Goal: Information Seeking & Learning: Learn about a topic

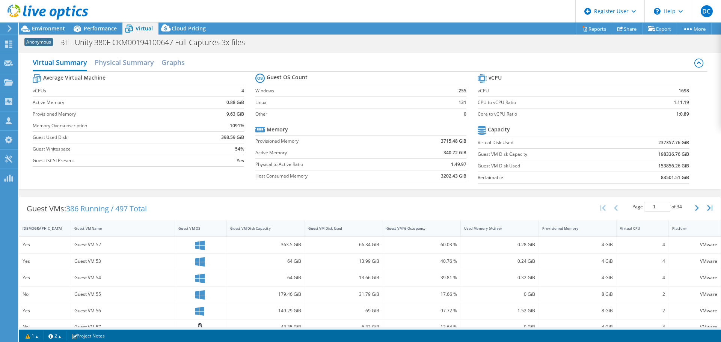
select select "USD"
click at [651, 187] on div "Virtual Summary Physical Summary Graphs Average Virtual Machine vCPUs 4 Active …" at bounding box center [370, 121] width 703 height 136
click at [38, 23] on div at bounding box center [44, 12] width 88 height 25
click at [38, 26] on span "Environment" at bounding box center [48, 28] width 33 height 7
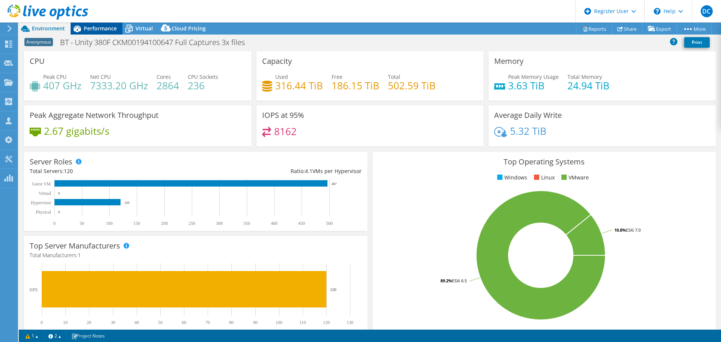
click at [101, 32] on div "Performance" at bounding box center [97, 29] width 52 height 12
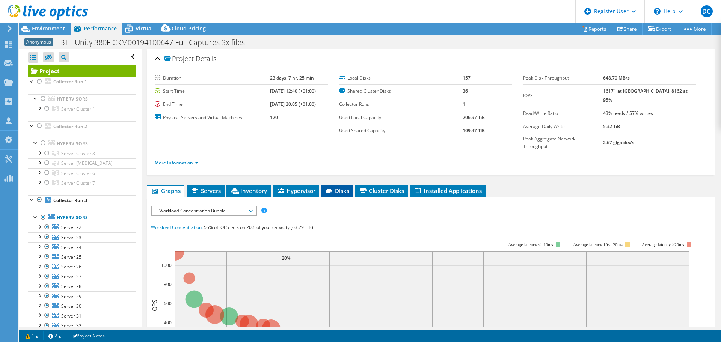
click at [345, 187] on span "Disks" at bounding box center [337, 191] width 24 height 8
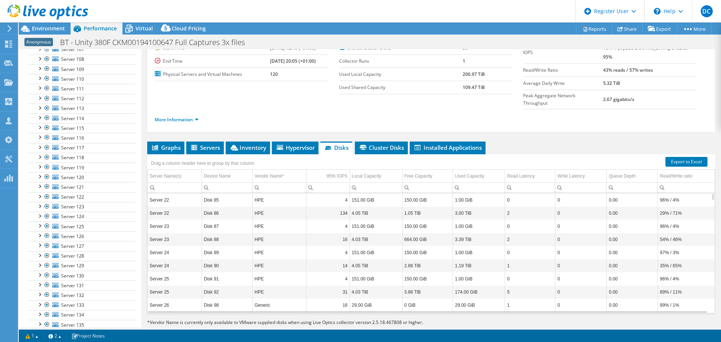
scroll to position [1127, 0]
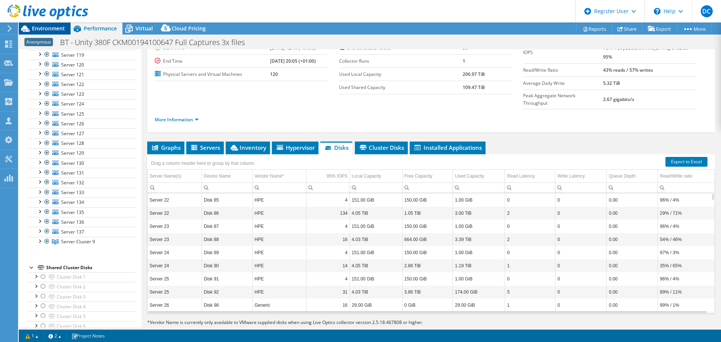
click at [61, 28] on span "Environment" at bounding box center [48, 28] width 33 height 7
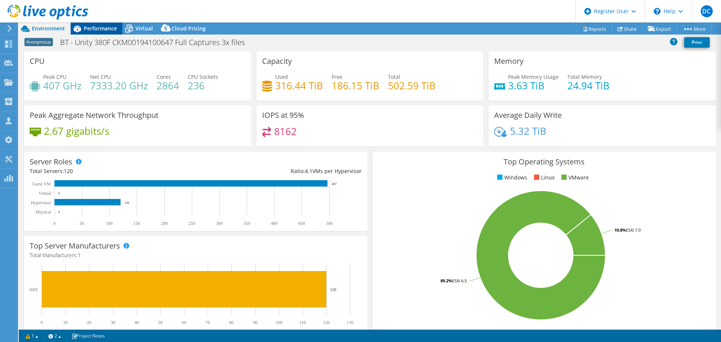
click at [91, 26] on span "Performance" at bounding box center [100, 28] width 33 height 7
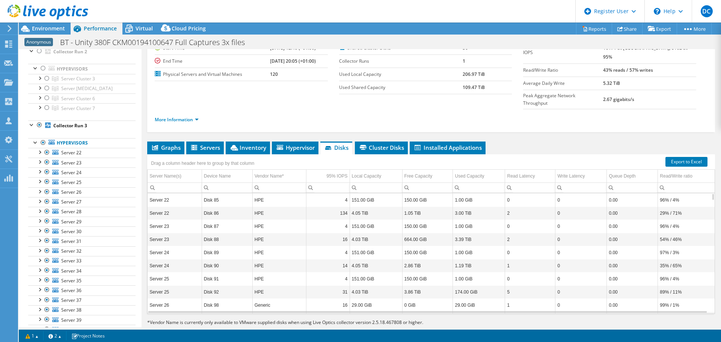
scroll to position [0, 0]
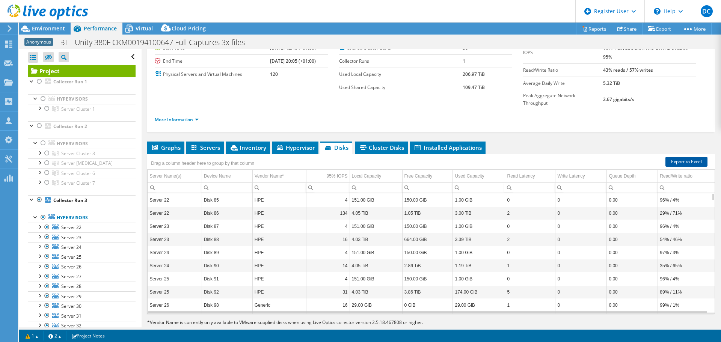
click at [681, 157] on link "Export to Excel" at bounding box center [687, 162] width 42 height 10
click at [388, 144] on span "Cluster Disks" at bounding box center [381, 148] width 45 height 8
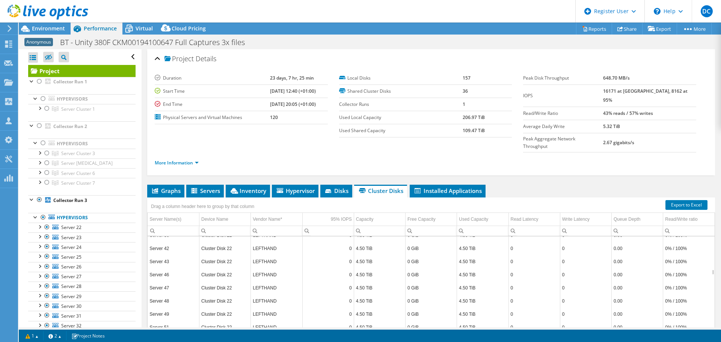
scroll to position [1143, 0]
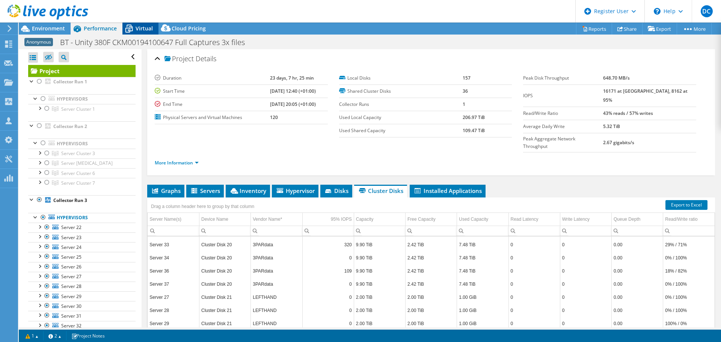
click at [150, 24] on div "Virtual" at bounding box center [140, 29] width 36 height 12
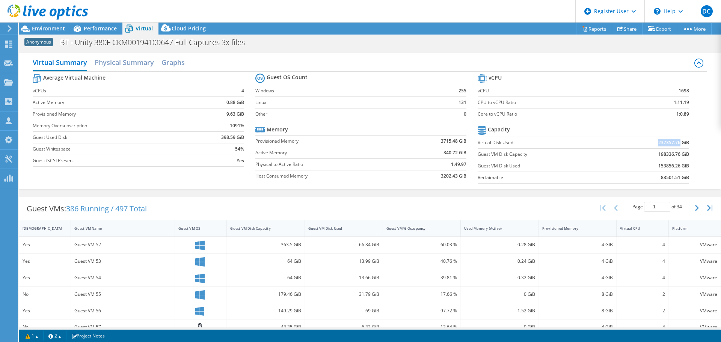
drag, startPoint x: 675, startPoint y: 140, endPoint x: 653, endPoint y: 142, distance: 21.9
click at [659, 142] on b "237357.76 GiB" at bounding box center [674, 143] width 31 height 8
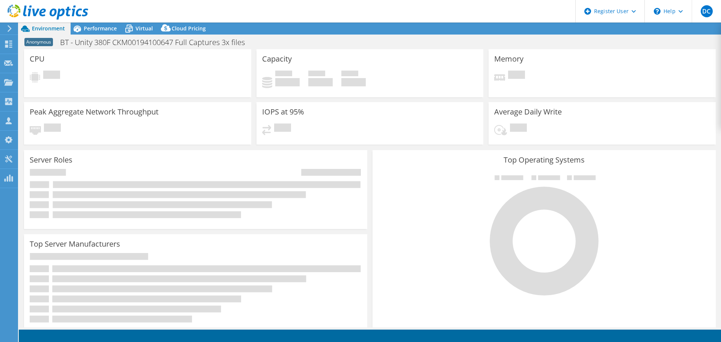
select select "USD"
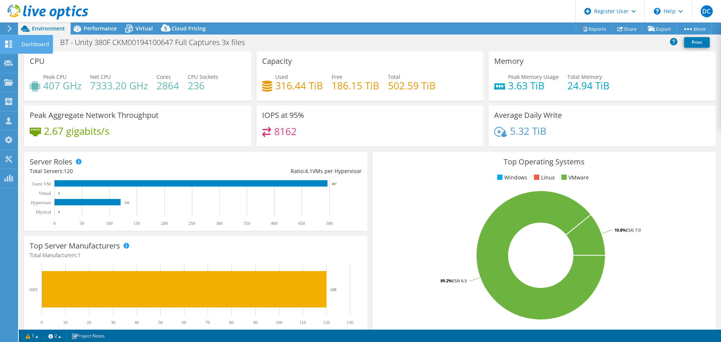
click at [5, 44] on icon at bounding box center [8, 44] width 9 height 7
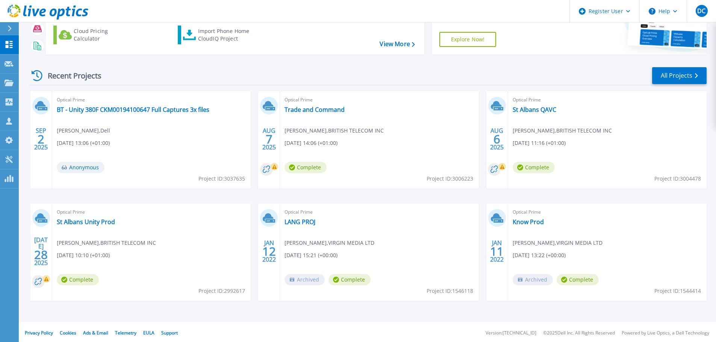
scroll to position [74, 0]
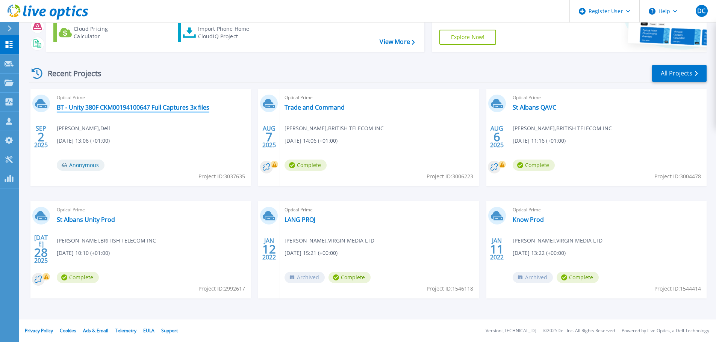
click at [118, 106] on link "BT - Unity 380F CKM00194100647 Full Captures 3x files" at bounding box center [133, 108] width 153 height 8
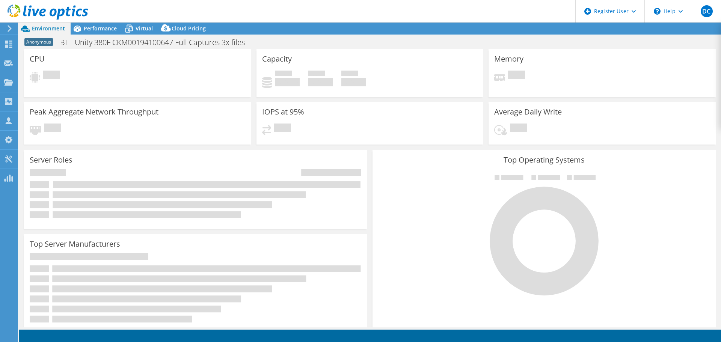
select select "USD"
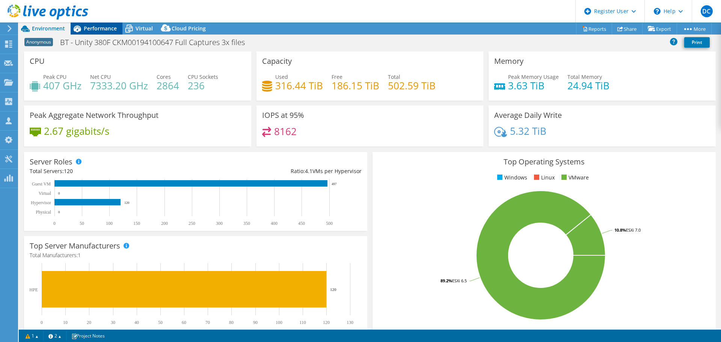
click at [116, 26] on span "Performance" at bounding box center [100, 28] width 33 height 7
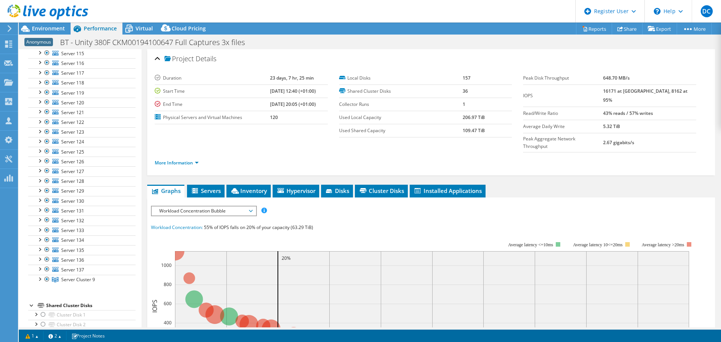
scroll to position [1090, 0]
click at [38, 280] on div at bounding box center [40, 279] width 8 height 8
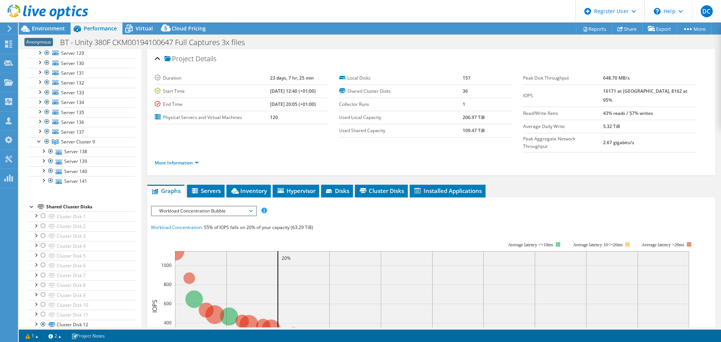
scroll to position [1240, 0]
click at [140, 25] on span "Virtual" at bounding box center [144, 28] width 17 height 7
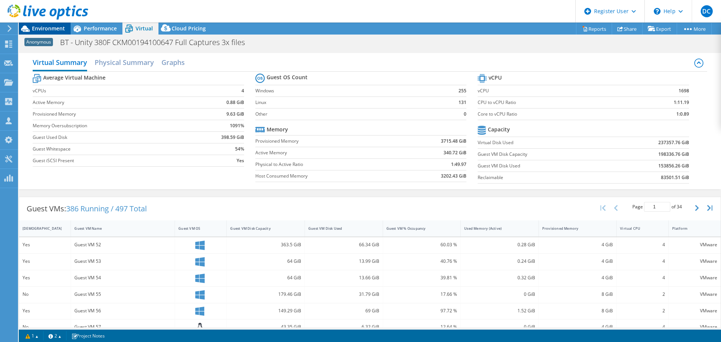
click at [58, 30] on span "Environment" at bounding box center [48, 28] width 33 height 7
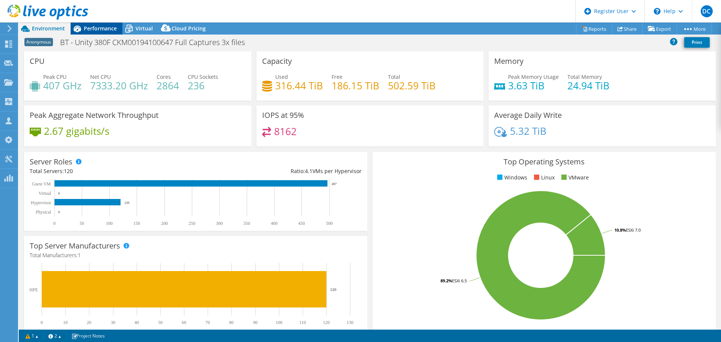
click at [96, 29] on span "Performance" at bounding box center [100, 28] width 33 height 7
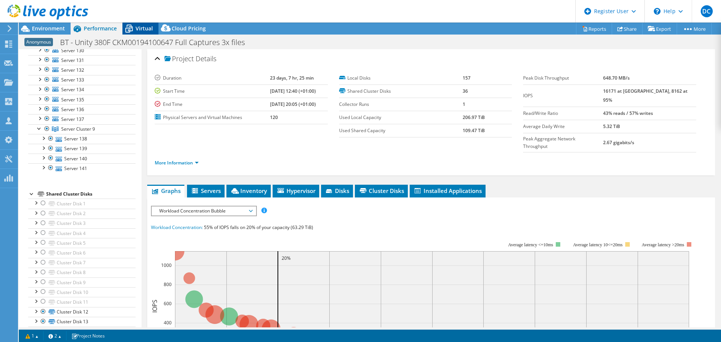
click at [144, 33] on div "Virtual" at bounding box center [140, 29] width 36 height 12
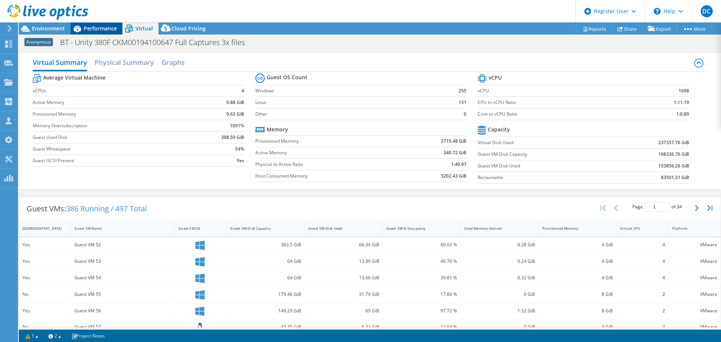
click at [97, 24] on div "Performance" at bounding box center [97, 29] width 52 height 12
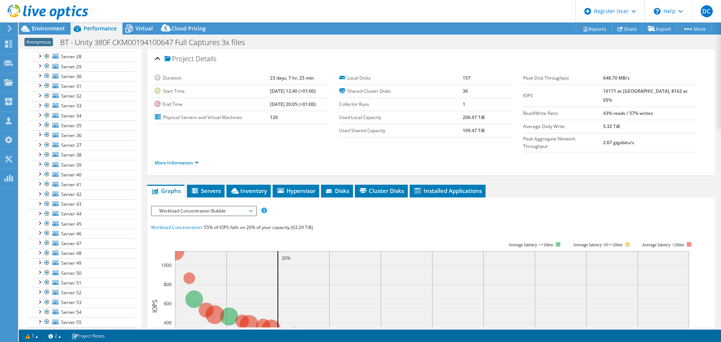
scroll to position [0, 0]
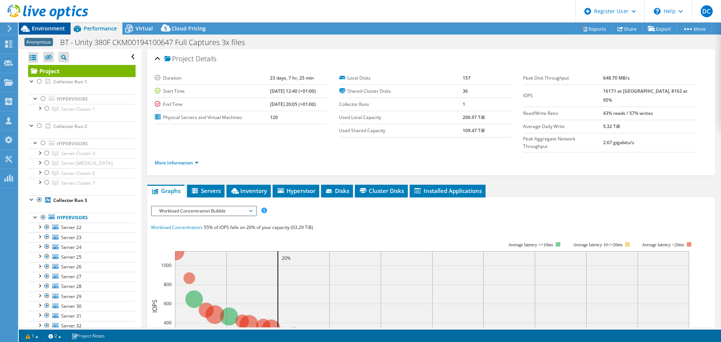
click at [37, 27] on span "Environment" at bounding box center [48, 28] width 33 height 7
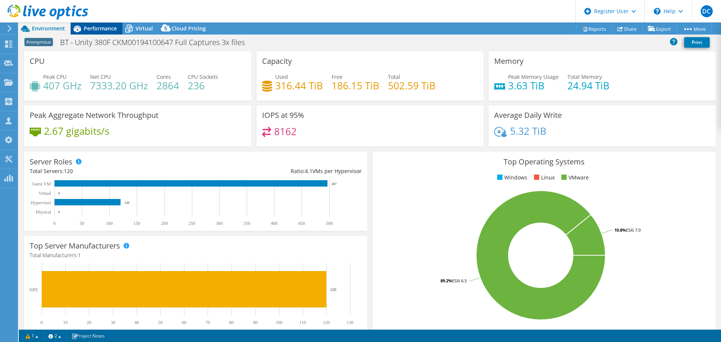
click at [94, 28] on span "Performance" at bounding box center [100, 28] width 33 height 7
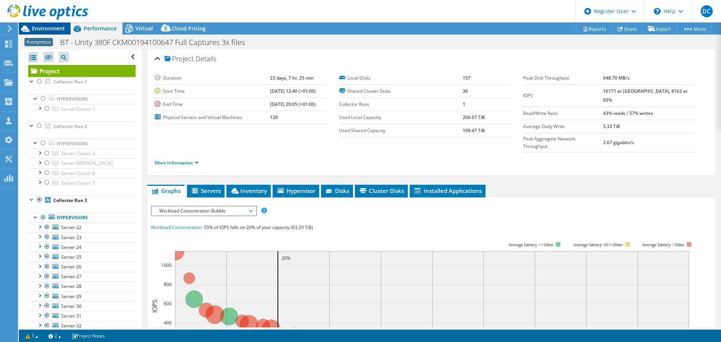
click at [57, 26] on span "Environment" at bounding box center [48, 28] width 33 height 7
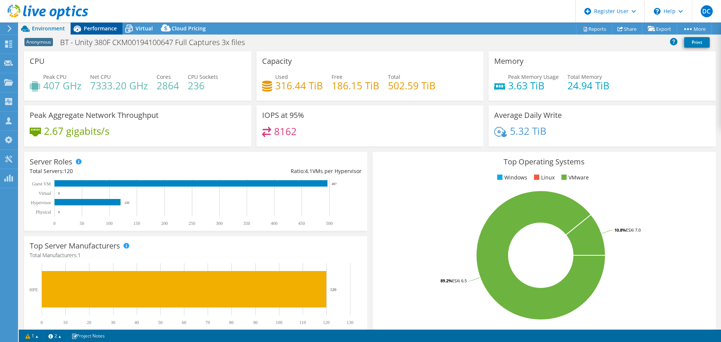
click at [103, 30] on span "Performance" at bounding box center [100, 28] width 33 height 7
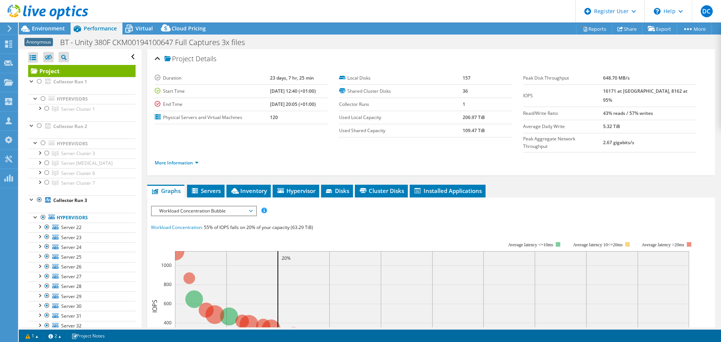
scroll to position [113, 0]
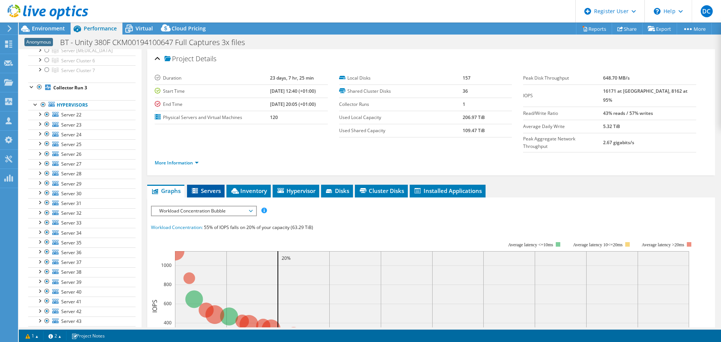
click at [214, 187] on span "Servers" at bounding box center [206, 191] width 30 height 8
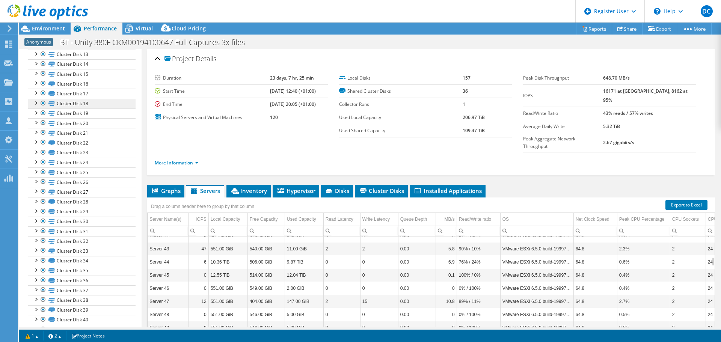
scroll to position [1583, 0]
drag, startPoint x: 142, startPoint y: 308, endPoint x: 134, endPoint y: 219, distance: 88.6
click at [134, 219] on div "Open All Close All Hide Excluded Nodes Project Tree Filter" at bounding box center [370, 188] width 703 height 278
click at [142, 302] on div "Project Details Duration 23 days, 7 hr, 25 min Start Time 07/23/2025, 12:40 (+0…" at bounding box center [431, 217] width 579 height 337
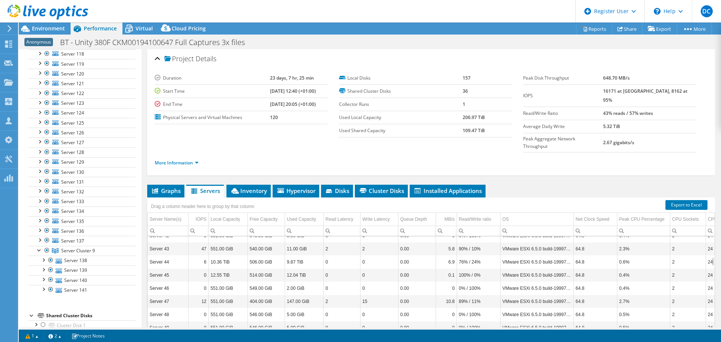
scroll to position [1108, 0]
click at [187, 160] on link "More Information" at bounding box center [177, 163] width 44 height 6
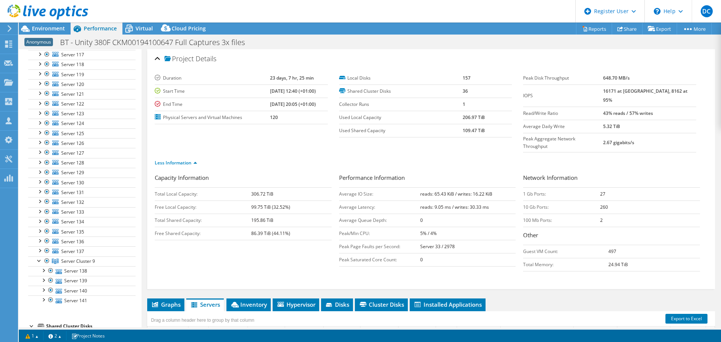
drag, startPoint x: 277, startPoint y: 181, endPoint x: 227, endPoint y: 181, distance: 50.0
click at [227, 187] on tr "Total Local Capacity: 306.72 TiB" at bounding box center [243, 193] width 177 height 13
click at [309, 157] on ul "Less Information" at bounding box center [431, 162] width 553 height 10
drag, startPoint x: 280, startPoint y: 180, endPoint x: 249, endPoint y: 179, distance: 30.1
click at [249, 187] on tr "Total Local Capacity: 306.72 TiB" at bounding box center [243, 193] width 177 height 13
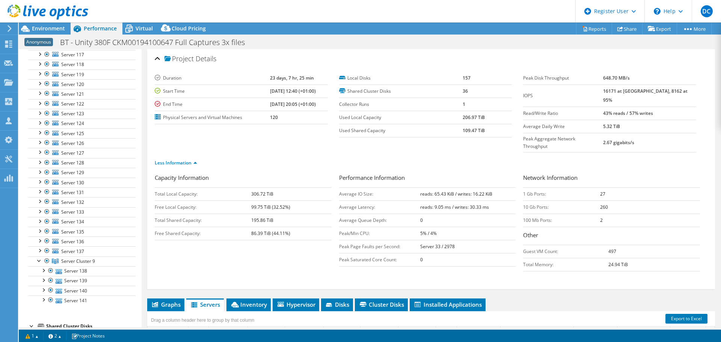
click at [284, 187] on td "306.72 TiB" at bounding box center [291, 193] width 80 height 13
drag, startPoint x: 283, startPoint y: 179, endPoint x: 252, endPoint y: 183, distance: 30.7
click at [252, 187] on td "306.72 TiB" at bounding box center [291, 193] width 80 height 13
click at [269, 153] on div "Less Information" at bounding box center [431, 163] width 553 height 21
drag, startPoint x: 275, startPoint y: 206, endPoint x: 245, endPoint y: 207, distance: 30.5
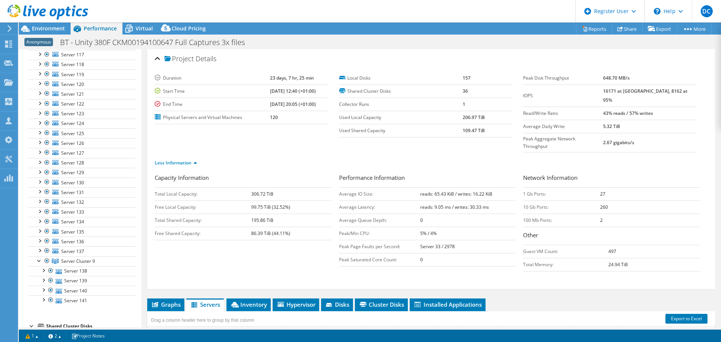
click at [245, 214] on tr "Total Shared Capacity: 195.86 TiB" at bounding box center [243, 220] width 177 height 13
copy tr "195.86 TiB"
click at [300, 214] on td "195.86 TiB" at bounding box center [291, 220] width 80 height 13
drag, startPoint x: 266, startPoint y: 205, endPoint x: 250, endPoint y: 204, distance: 15.4
click at [250, 214] on tr "Total Shared Capacity: 195.86 TiB" at bounding box center [243, 220] width 177 height 13
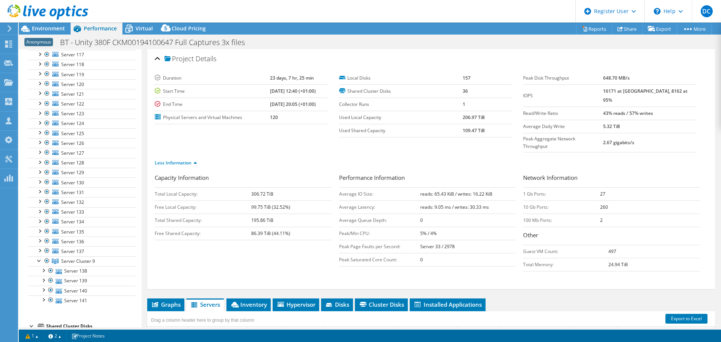
copy tr "195.86"
click at [144, 27] on span "Virtual" at bounding box center [144, 28] width 17 height 7
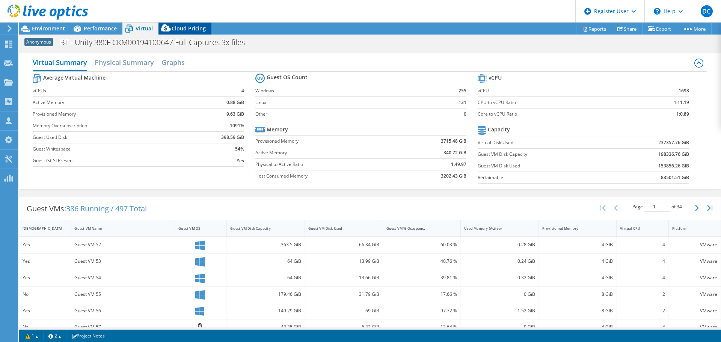
click at [159, 33] on icon at bounding box center [166, 29] width 15 height 15
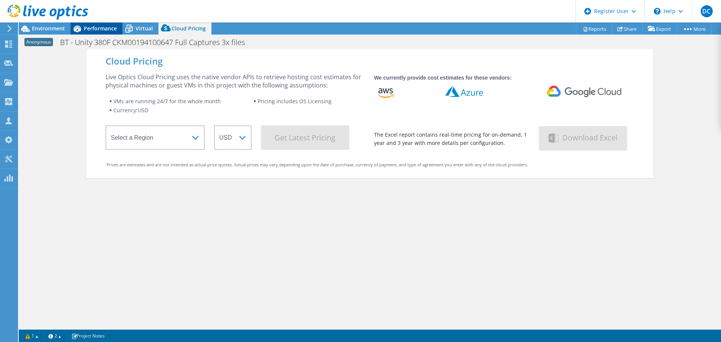
click at [88, 26] on span "Performance" at bounding box center [100, 28] width 33 height 7
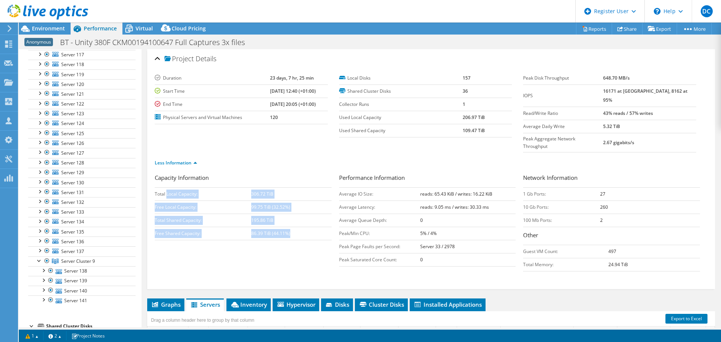
drag, startPoint x: 303, startPoint y: 224, endPoint x: 167, endPoint y: 182, distance: 142.3
click at [167, 187] on tbody "Total Local Capacity: 306.72 TiB Free Local Capacity: 99.75 TiB (32.52%) Total …" at bounding box center [243, 213] width 177 height 53
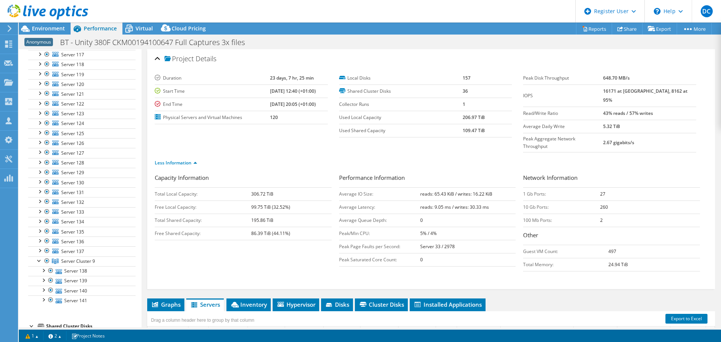
click at [271, 153] on div "Less Information" at bounding box center [431, 163] width 553 height 21
click at [209, 301] on span "Servers" at bounding box center [205, 305] width 30 height 8
click at [311, 301] on span "Hypervisor" at bounding box center [296, 305] width 39 height 8
click at [311, 301] on span "Hypervisor" at bounding box center [295, 305] width 39 height 8
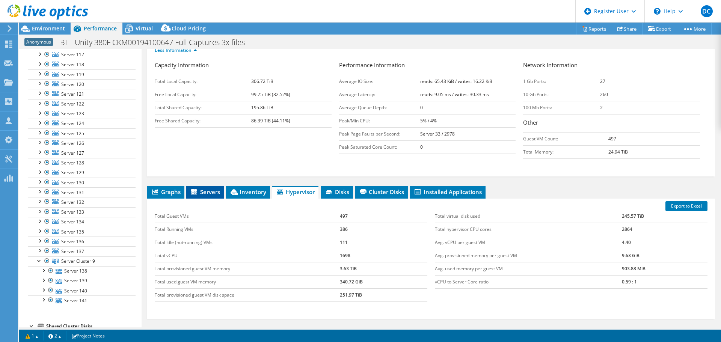
click at [209, 188] on span "Servers" at bounding box center [205, 192] width 30 height 8
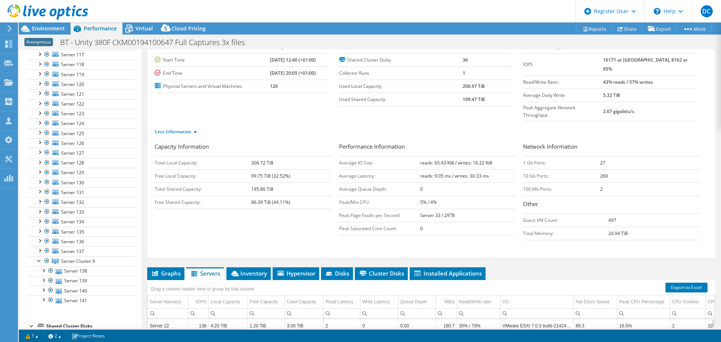
scroll to position [0, 0]
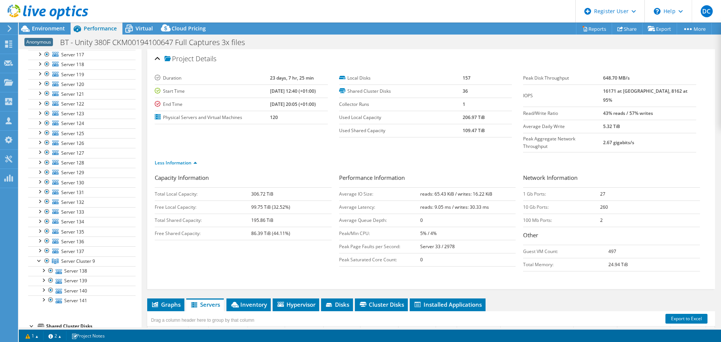
click at [307, 234] on div "Capacity Information Total Local Capacity: 306.72 TiB Free Local Capacity: 99.7…" at bounding box center [431, 225] width 553 height 102
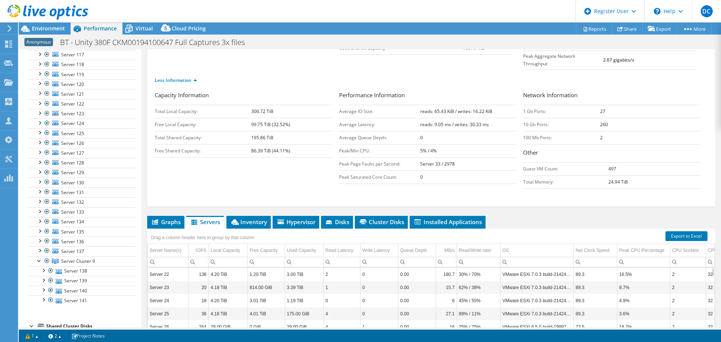
scroll to position [150, 0]
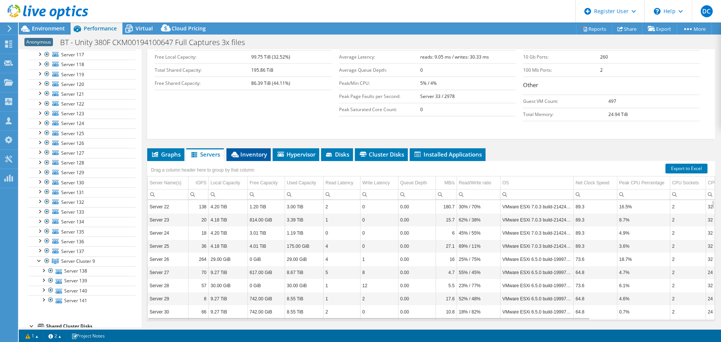
click at [238, 151] on span "Inventory" at bounding box center [248, 155] width 37 height 8
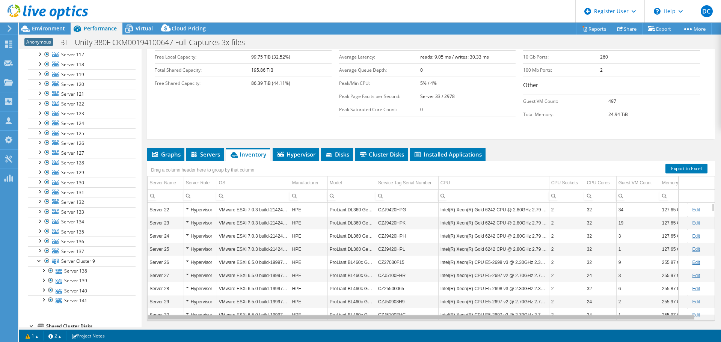
scroll to position [0, 14]
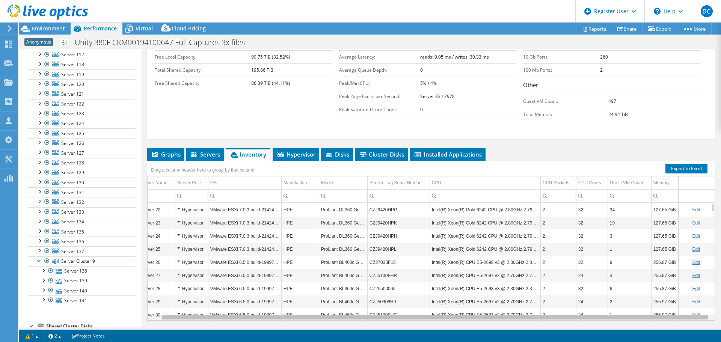
drag, startPoint x: 493, startPoint y: 305, endPoint x: 574, endPoint y: 303, distance: 80.8
click at [574, 303] on body "DC Dell User Dave Carral Dave.Carral@dell.com Dell My Profile Log Out \n Help E…" at bounding box center [360, 171] width 721 height 342
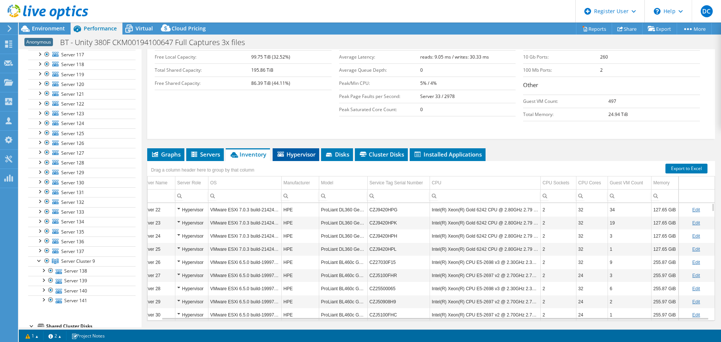
click at [305, 151] on span "Hypervisor" at bounding box center [296, 155] width 39 height 8
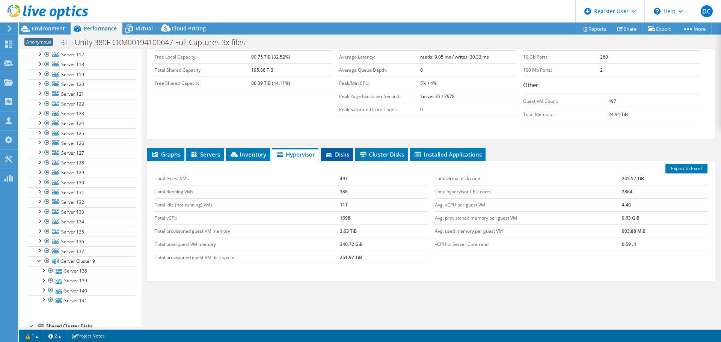
click at [351, 148] on li "Disks" at bounding box center [337, 154] width 32 height 13
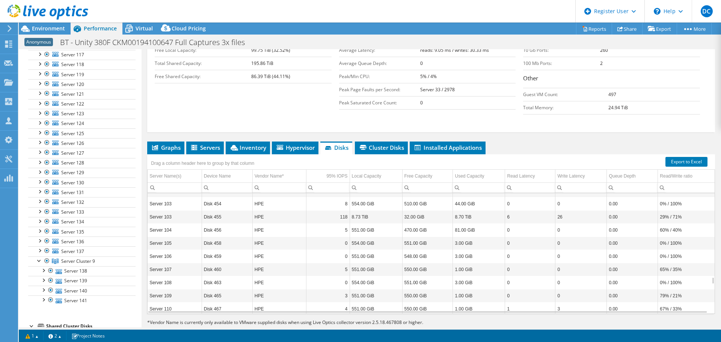
scroll to position [1668, 0]
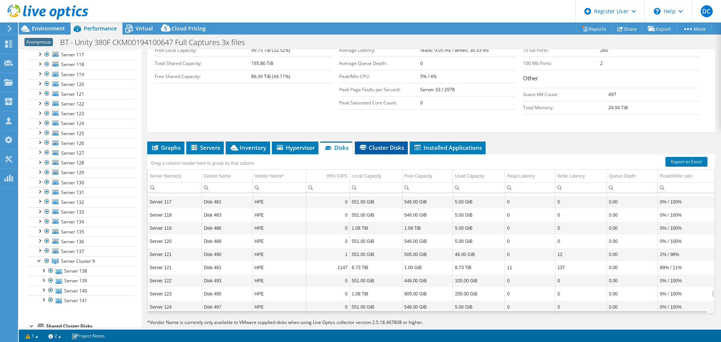
click at [380, 144] on span "Cluster Disks" at bounding box center [381, 148] width 45 height 8
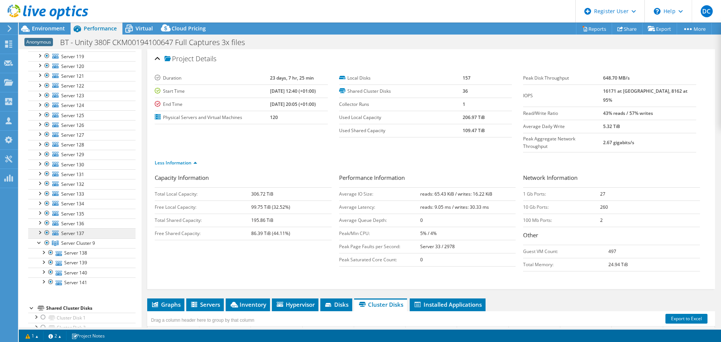
scroll to position [1127, 0]
drag, startPoint x: 634, startPoint y: 89, endPoint x: 617, endPoint y: 94, distance: 18.0
click at [617, 94] on tr "IOPS 16171 at Peak, 8162 at 95%" at bounding box center [609, 96] width 173 height 22
copy tr "16171"
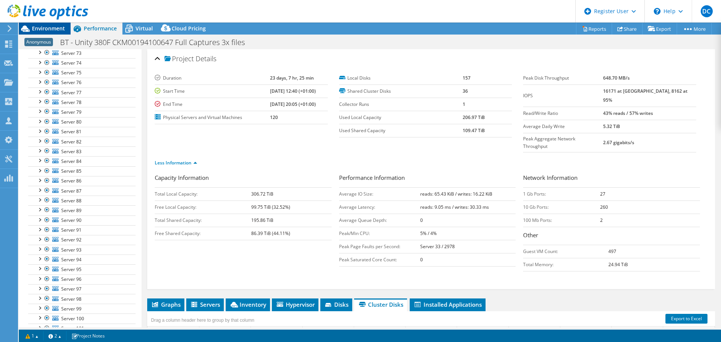
click at [50, 32] on div "Environment" at bounding box center [45, 29] width 52 height 12
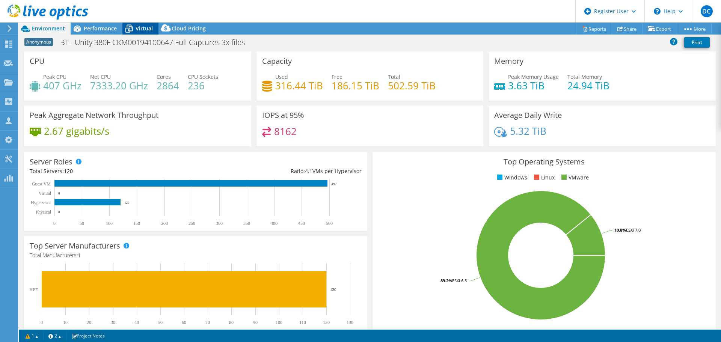
click at [146, 32] on span "Virtual" at bounding box center [144, 28] width 17 height 7
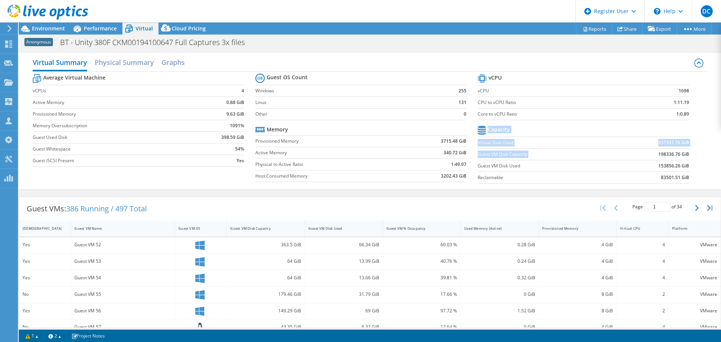
drag, startPoint x: 685, startPoint y: 155, endPoint x: 650, endPoint y: 153, distance: 35.4
click at [650, 153] on section "vCPU vCPU 1698 CPU to vCPU Ratio 1:11.19 Core to vCPU Ratio 1:0.89 Capacity Vir…" at bounding box center [589, 129] width 222 height 115
click at [642, 156] on td "198336.76 GiB" at bounding box center [650, 154] width 77 height 12
drag, startPoint x: 675, startPoint y: 154, endPoint x: 655, endPoint y: 154, distance: 20.7
click at [659, 154] on b "198336.76 GiB" at bounding box center [674, 155] width 31 height 8
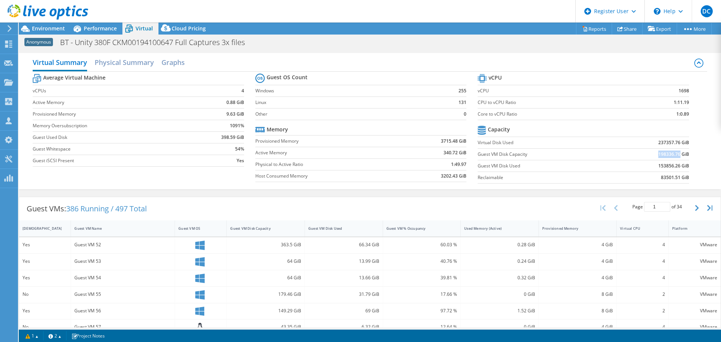
copy b "198336.76"
drag, startPoint x: 677, startPoint y: 165, endPoint x: 648, endPoint y: 169, distance: 29.2
click at [648, 169] on td "153856.26 GiB" at bounding box center [650, 166] width 77 height 12
click at [677, 167] on b "153856.26 GiB" at bounding box center [674, 166] width 31 height 8
drag, startPoint x: 676, startPoint y: 156, endPoint x: 649, endPoint y: 154, distance: 27.1
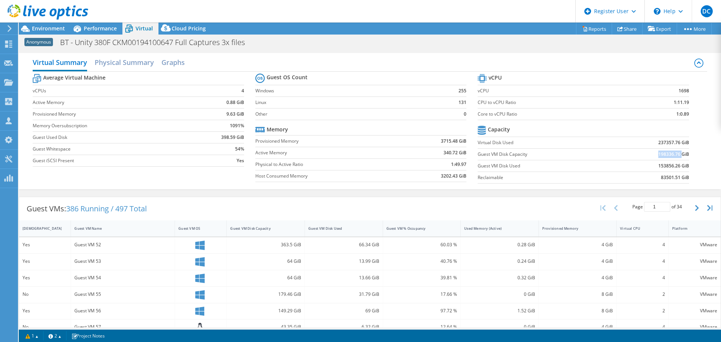
click at [649, 154] on td "198336.76 GiB" at bounding box center [650, 154] width 77 height 12
copy b "198336.76"
drag, startPoint x: 676, startPoint y: 166, endPoint x: 650, endPoint y: 166, distance: 26.7
click at [650, 166] on td "153856.26 GiB" at bounding box center [650, 166] width 77 height 12
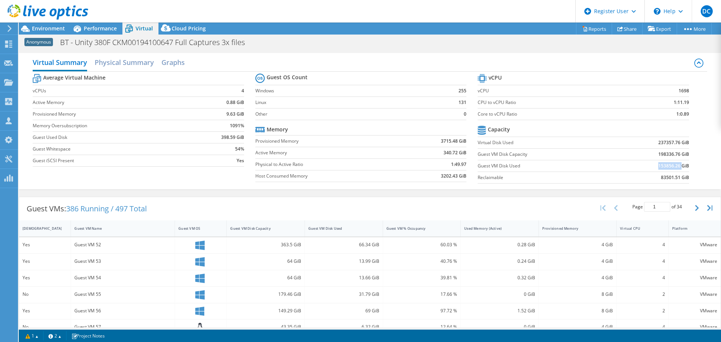
copy b "153856.26"
